Goal: Task Accomplishment & Management: Manage account settings

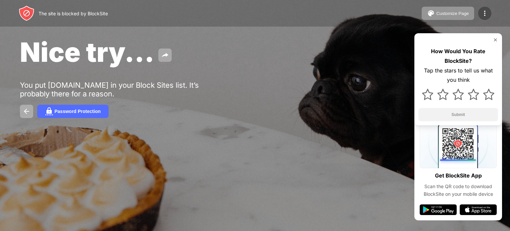
click at [485, 8] on div at bounding box center [484, 13] width 13 height 13
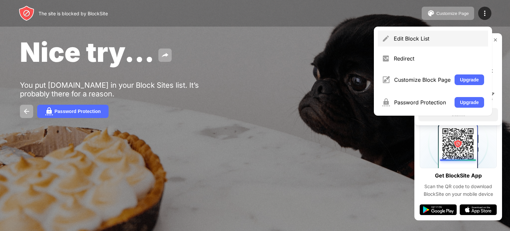
click at [422, 44] on div "Edit Block List" at bounding box center [433, 39] width 110 height 16
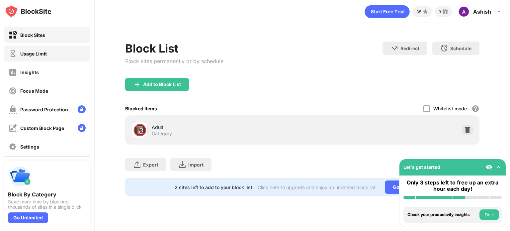
click at [56, 46] on div "Usage Limit" at bounding box center [47, 53] width 86 height 16
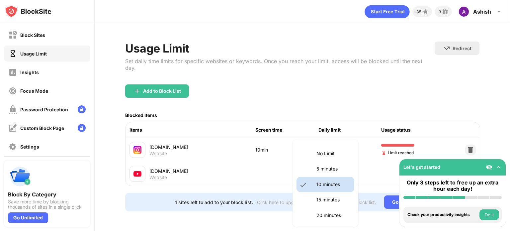
click at [331, 137] on body "Block Sites Usage Limit Insights Focus Mode Password Protection Custom Block Pa…" at bounding box center [255, 115] width 510 height 231
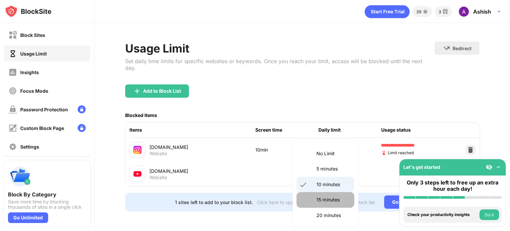
click at [335, 197] on p "15 minutes" at bounding box center [333, 199] width 34 height 7
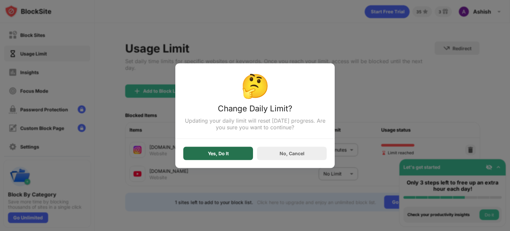
click at [239, 155] on div "Yes, Do It" at bounding box center [218, 152] width 70 height 13
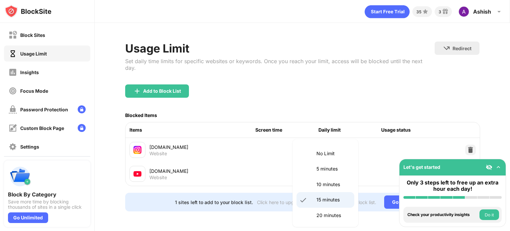
click at [341, 140] on body "Block Sites Usage Limit Insights Focus Mode Password Protection Custom Block Pa…" at bounding box center [255, 115] width 510 height 231
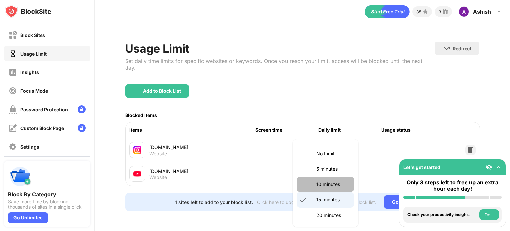
click at [333, 181] on p "10 minutes" at bounding box center [333, 184] width 34 height 7
type input "**"
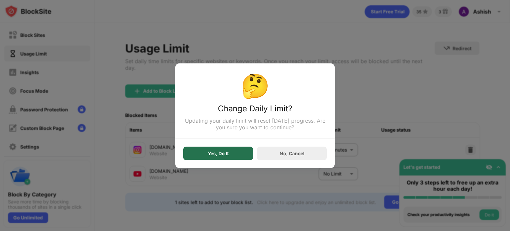
click at [248, 149] on div "Yes, Do It" at bounding box center [218, 152] width 70 height 13
